Goal: Information Seeking & Learning: Learn about a topic

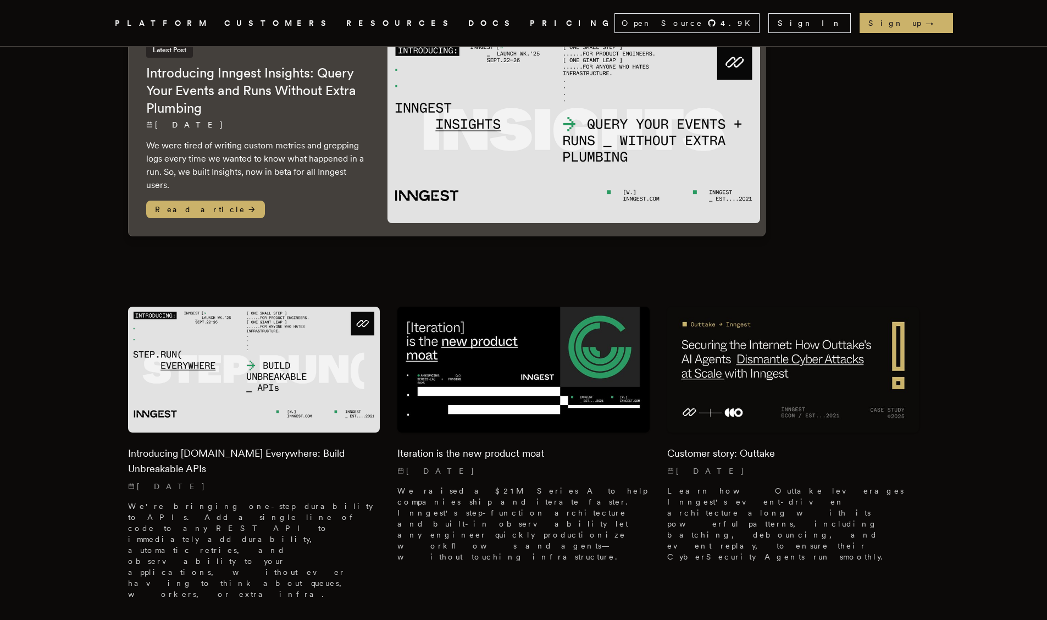
scroll to position [107, 0]
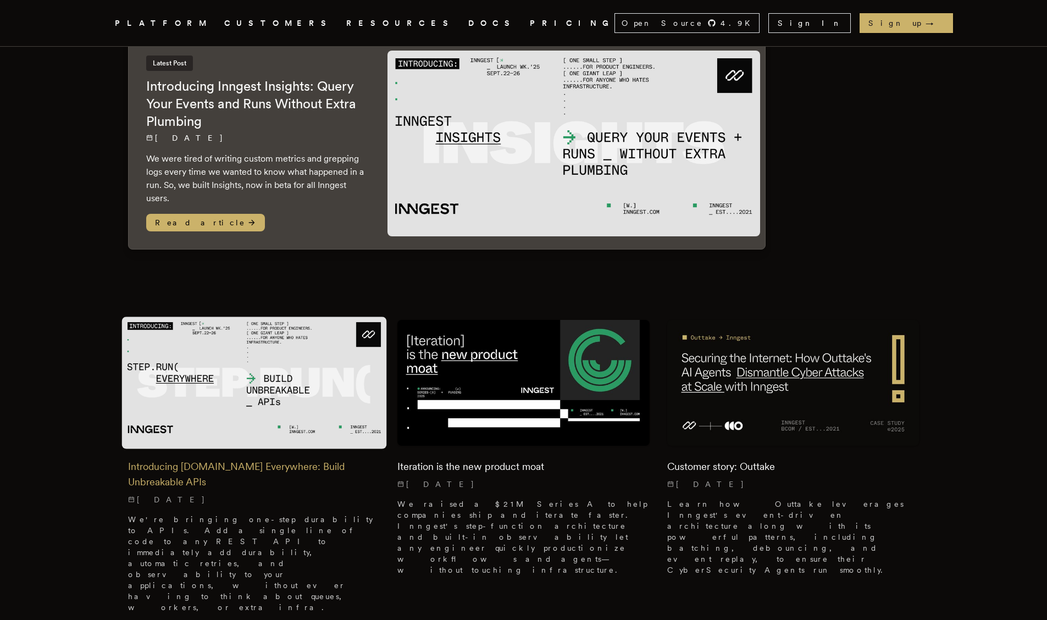
click at [256, 460] on h2 "Introducing [DOMAIN_NAME] Everywhere: Build Unbreakable APIs" at bounding box center [254, 474] width 252 height 31
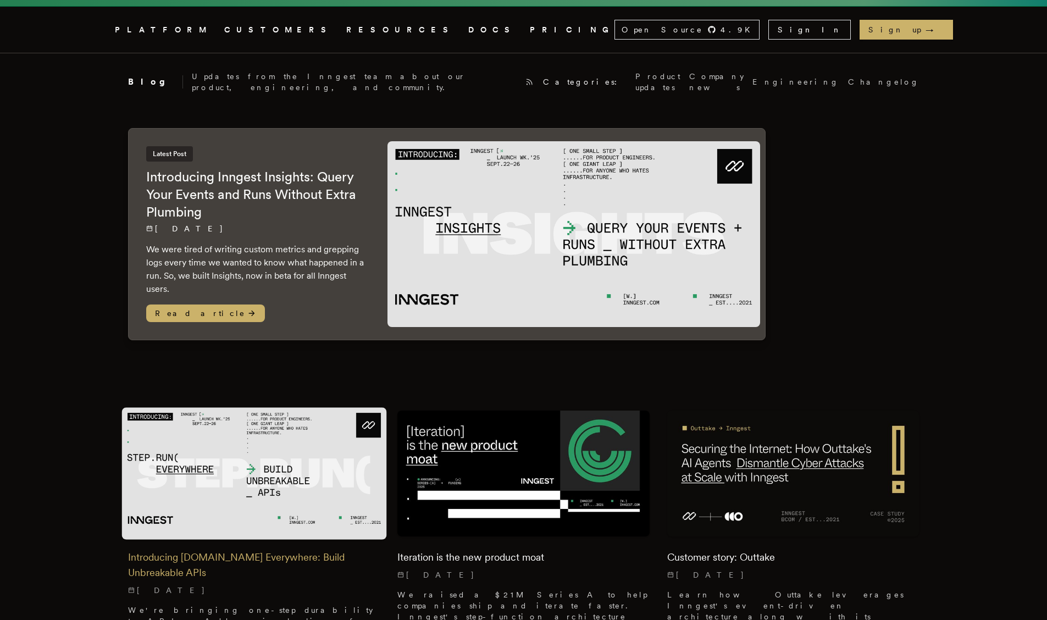
scroll to position [0, 0]
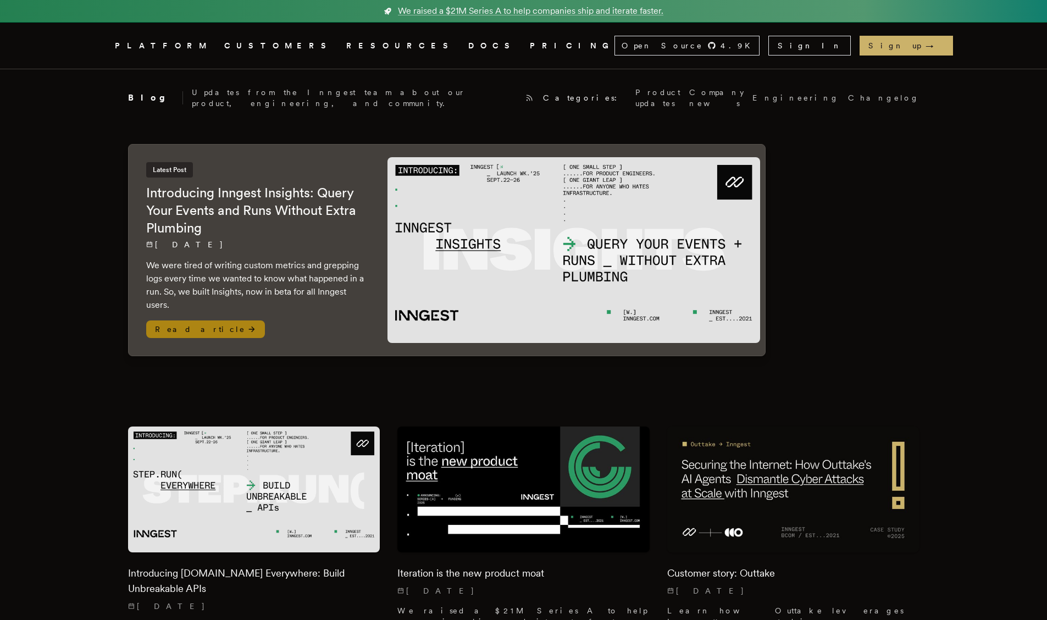
click at [189, 250] on div "Latest Post Introducing Inngest Insights: Query Your Events and Runs Without Ex…" at bounding box center [255, 236] width 219 height 149
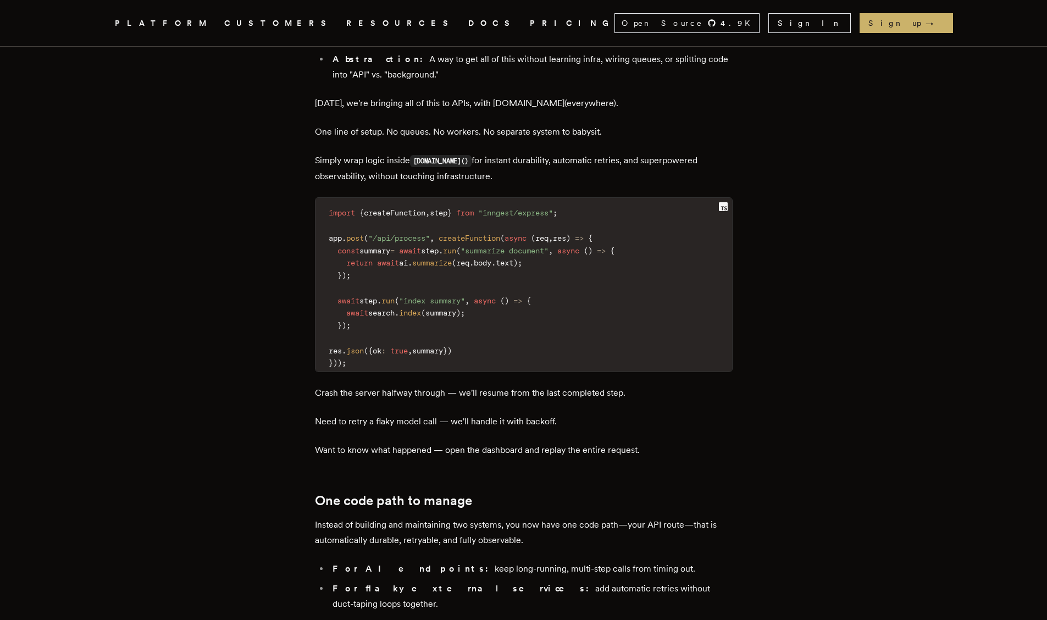
scroll to position [1377, 0]
